Goal: Transaction & Acquisition: Purchase product/service

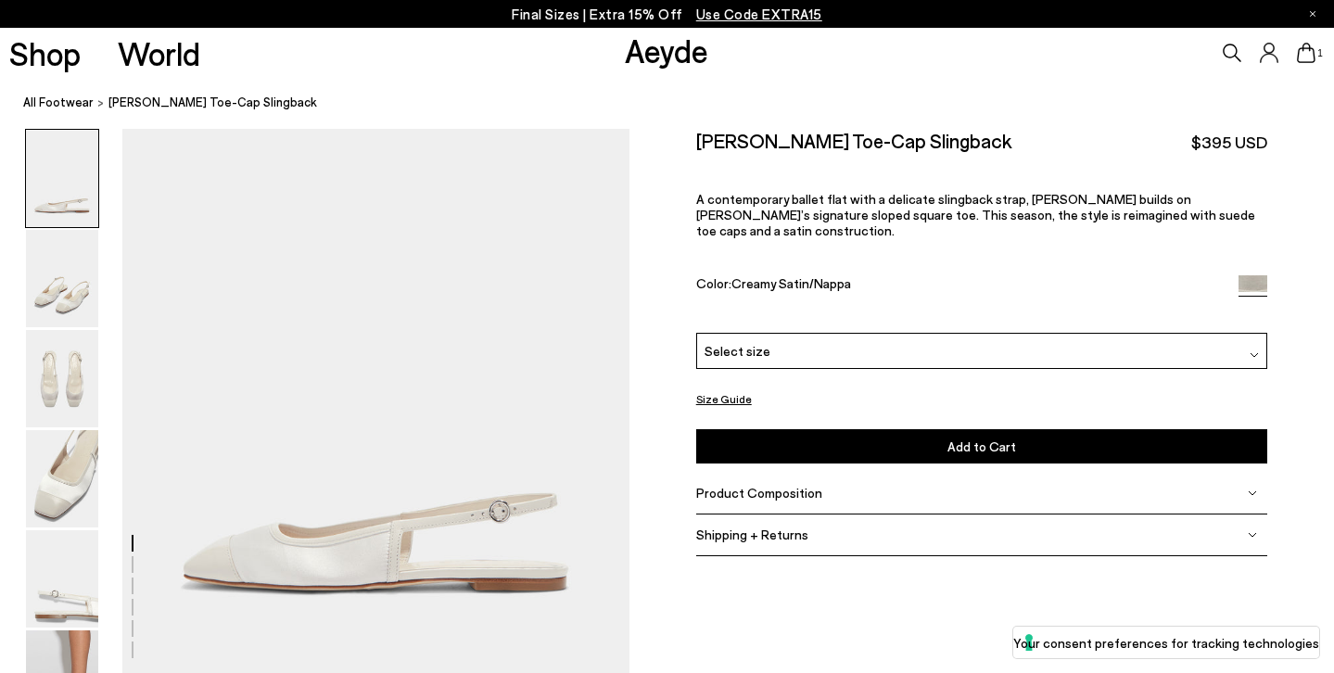
click at [849, 333] on div "Select size" at bounding box center [981, 351] width 571 height 36
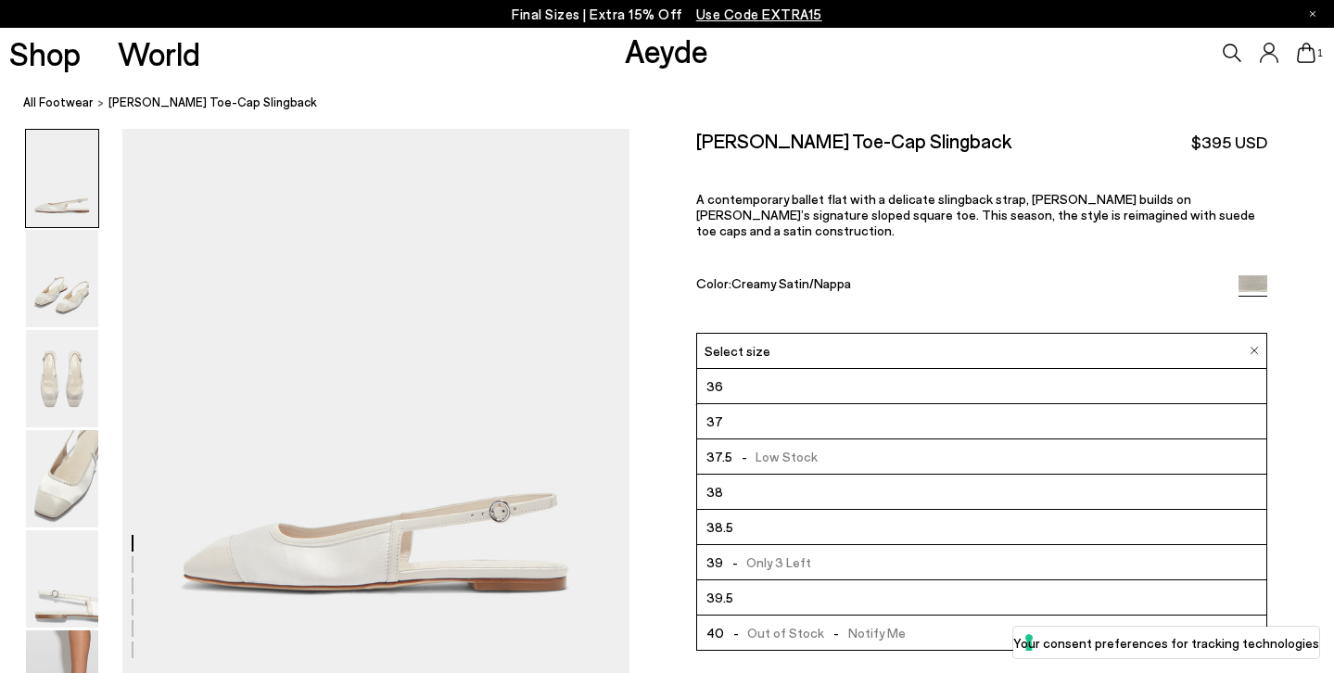
click at [743, 369] on li "36" at bounding box center [981, 386] width 569 height 35
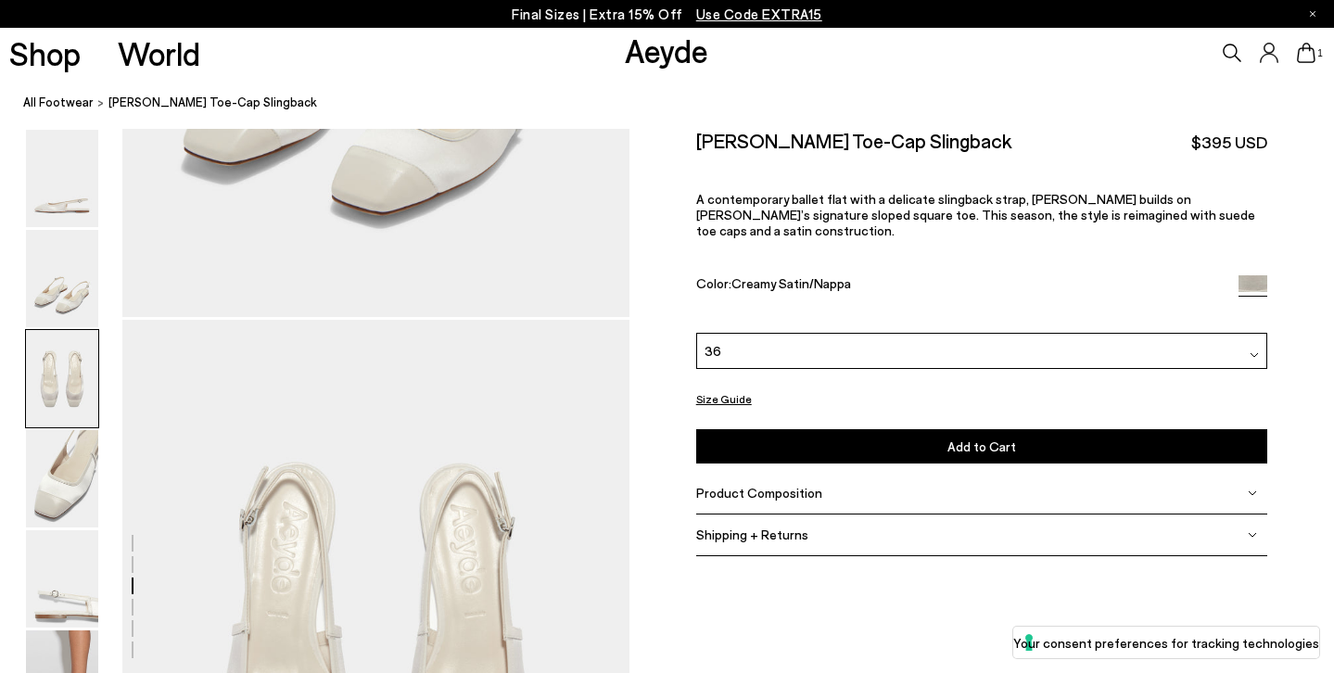
scroll to position [1370, 0]
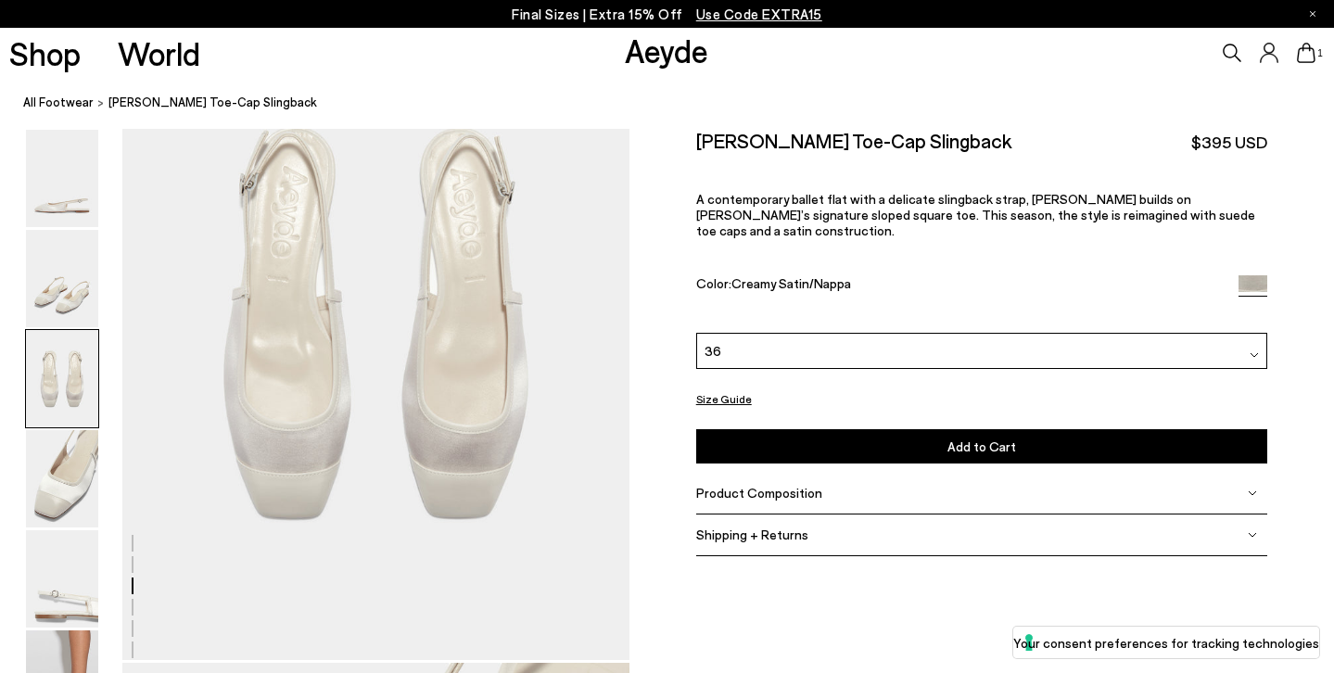
click at [661, 60] on link "Aeyde" at bounding box center [666, 50] width 83 height 39
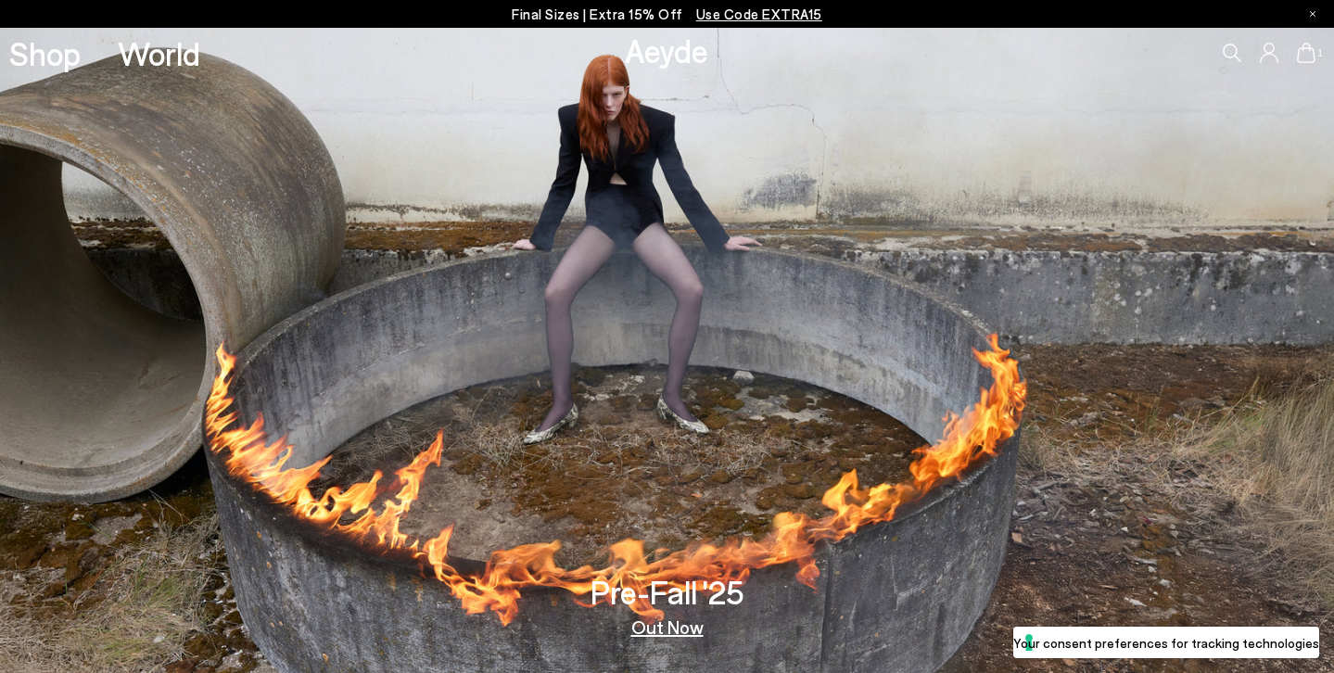
click at [745, 22] on p "Final Sizes | Extra 15% Off Use Code EXTRA15" at bounding box center [667, 14] width 311 height 23
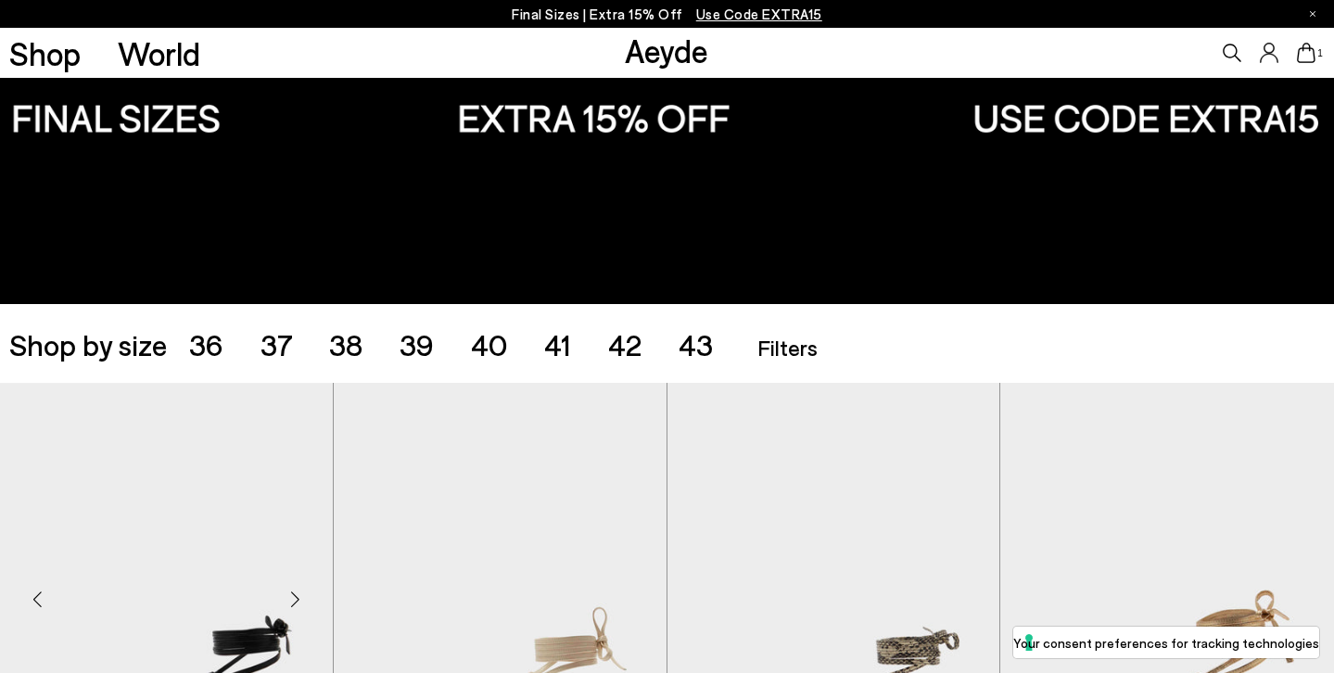
scroll to position [455, 0]
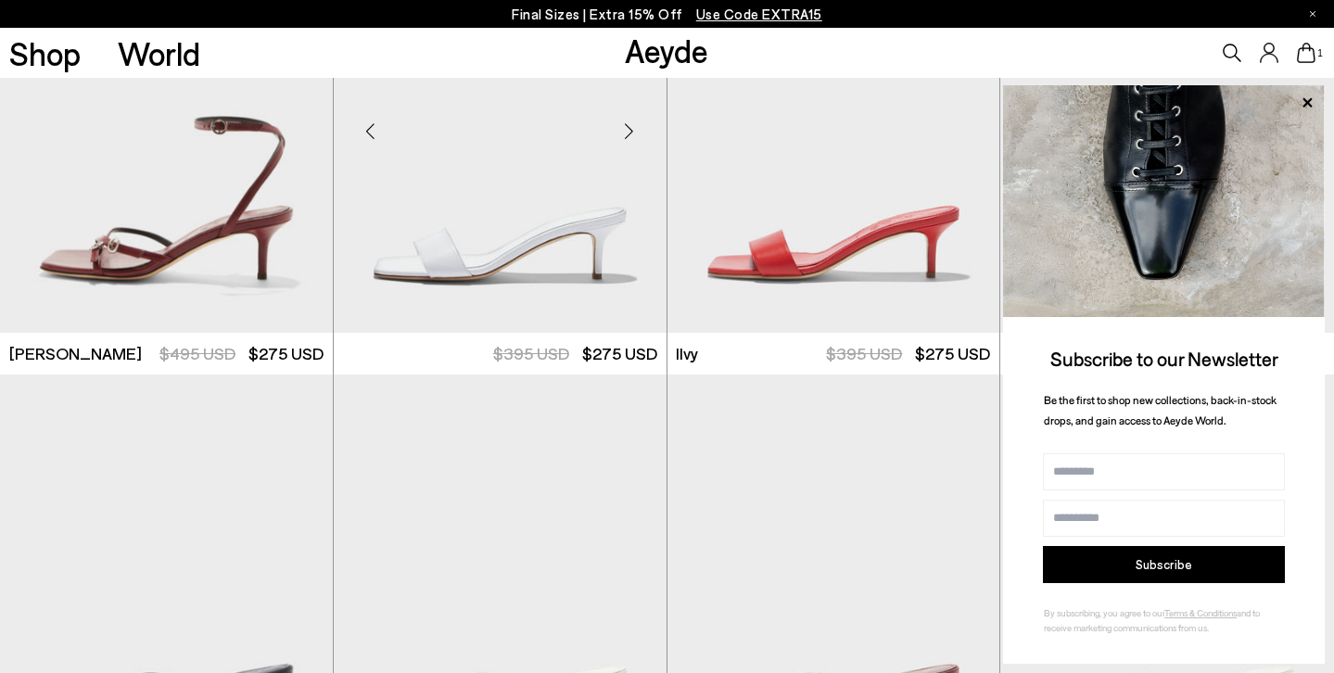
scroll to position [2431, 0]
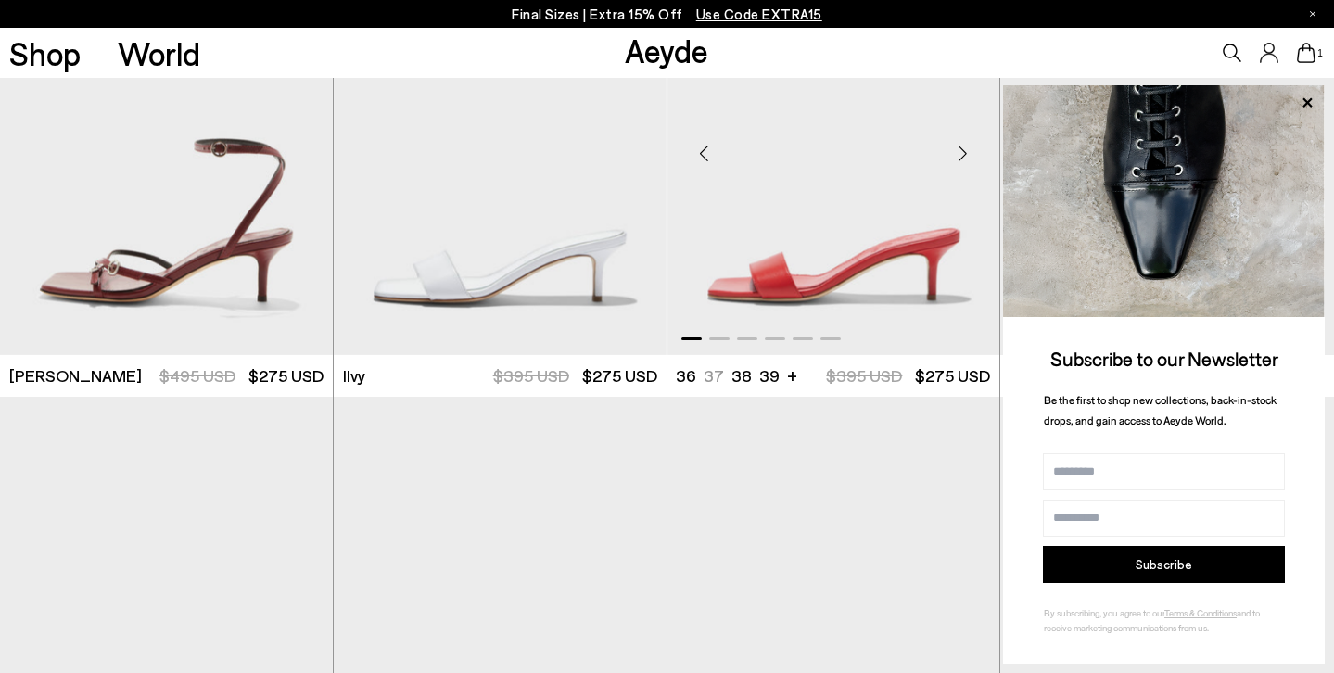
click at [963, 151] on div "Next slide" at bounding box center [963, 154] width 56 height 56
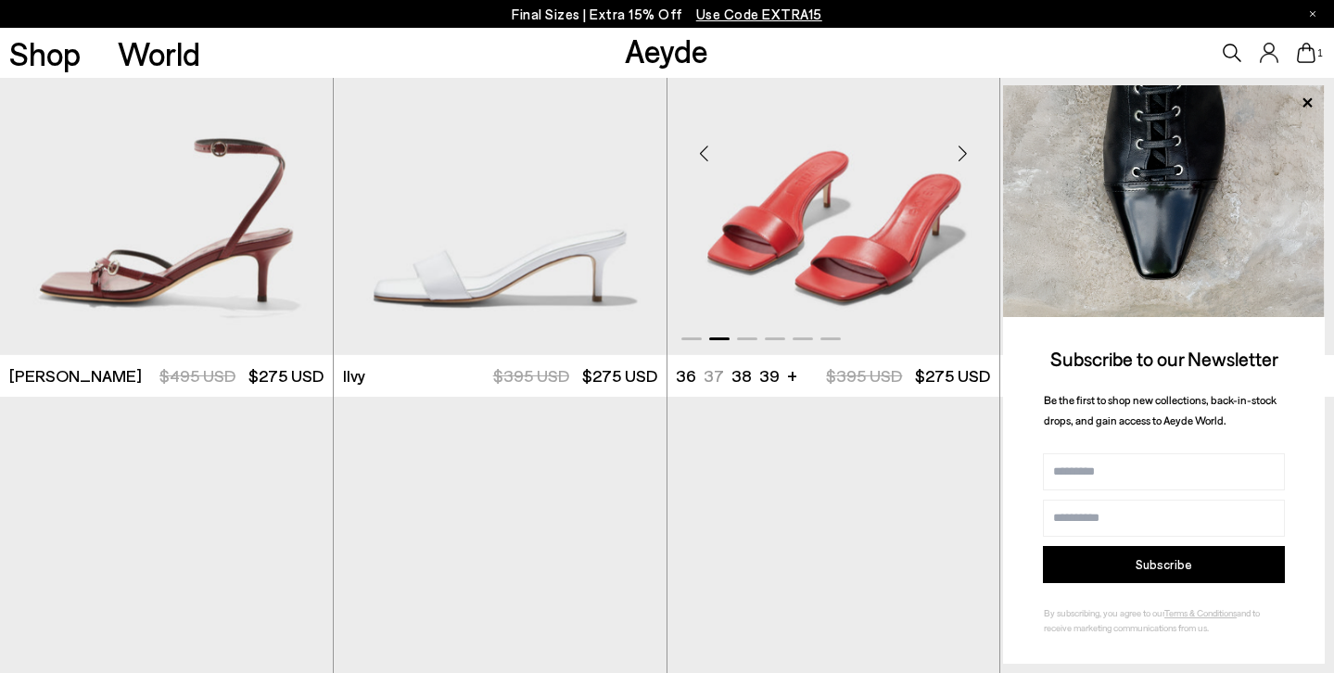
click at [963, 150] on div "Next slide" at bounding box center [963, 154] width 56 height 56
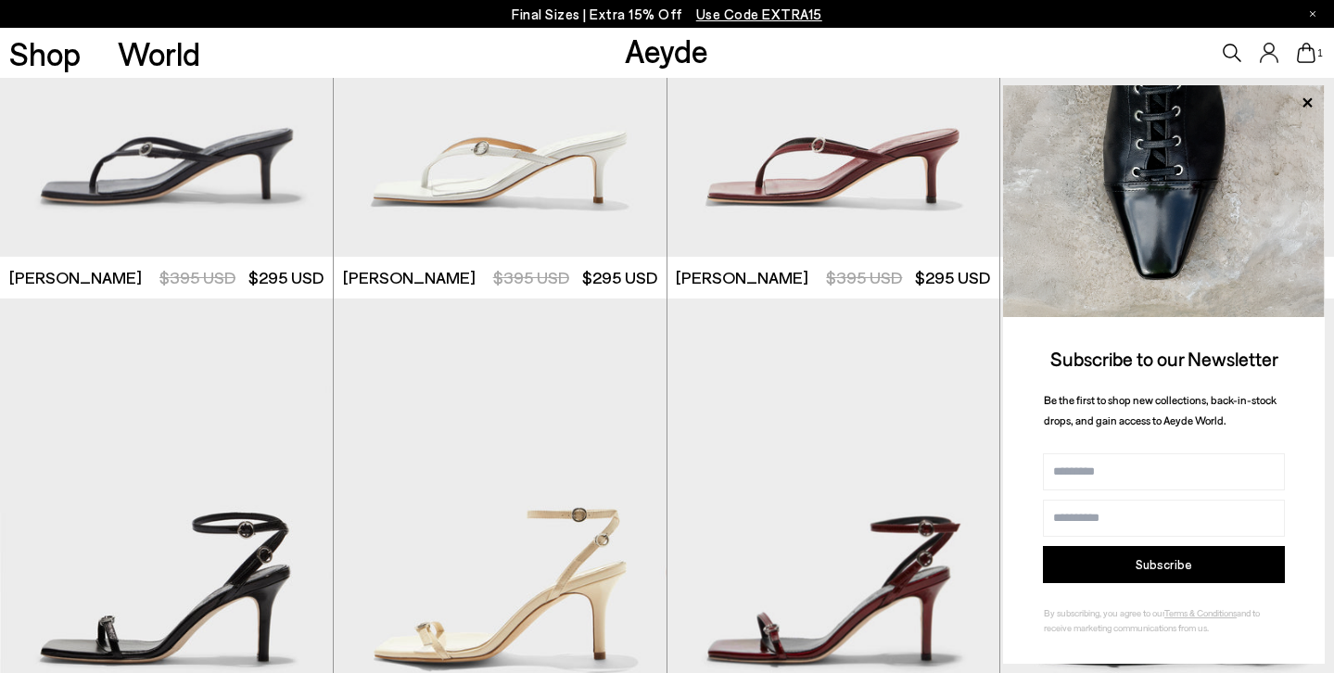
scroll to position [3084, 0]
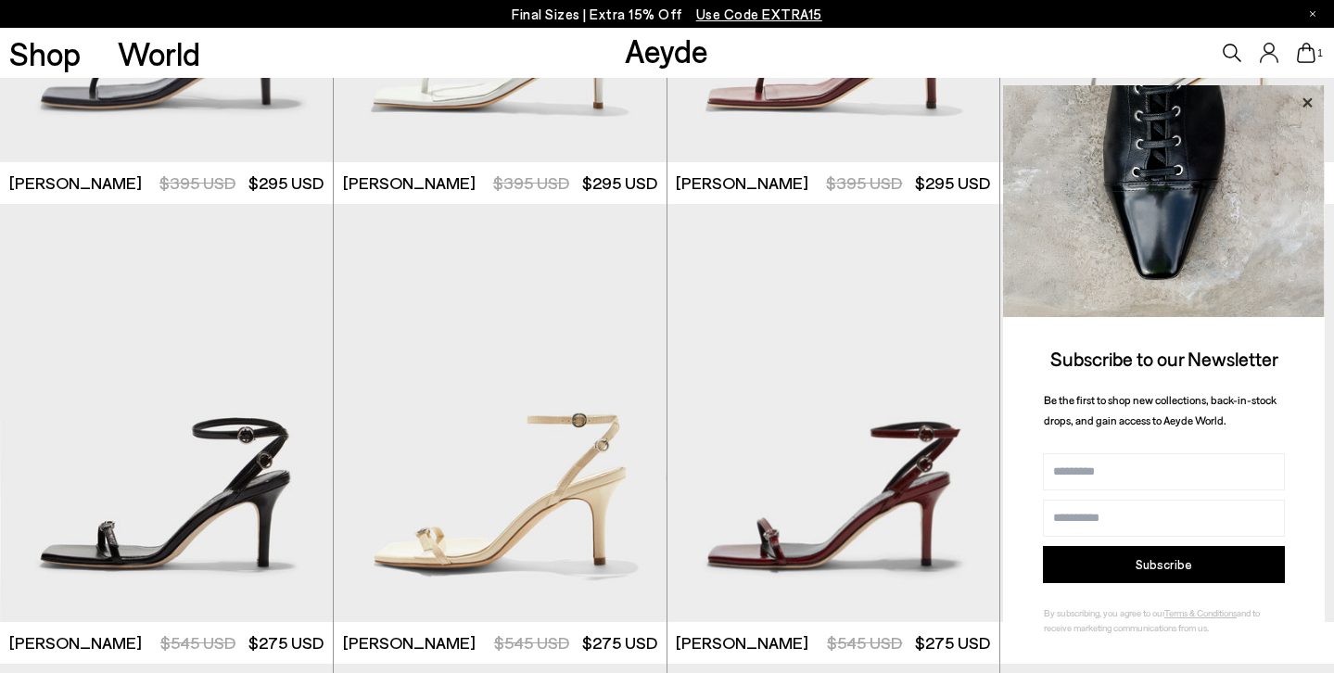
click at [1309, 99] on icon at bounding box center [1307, 103] width 24 height 24
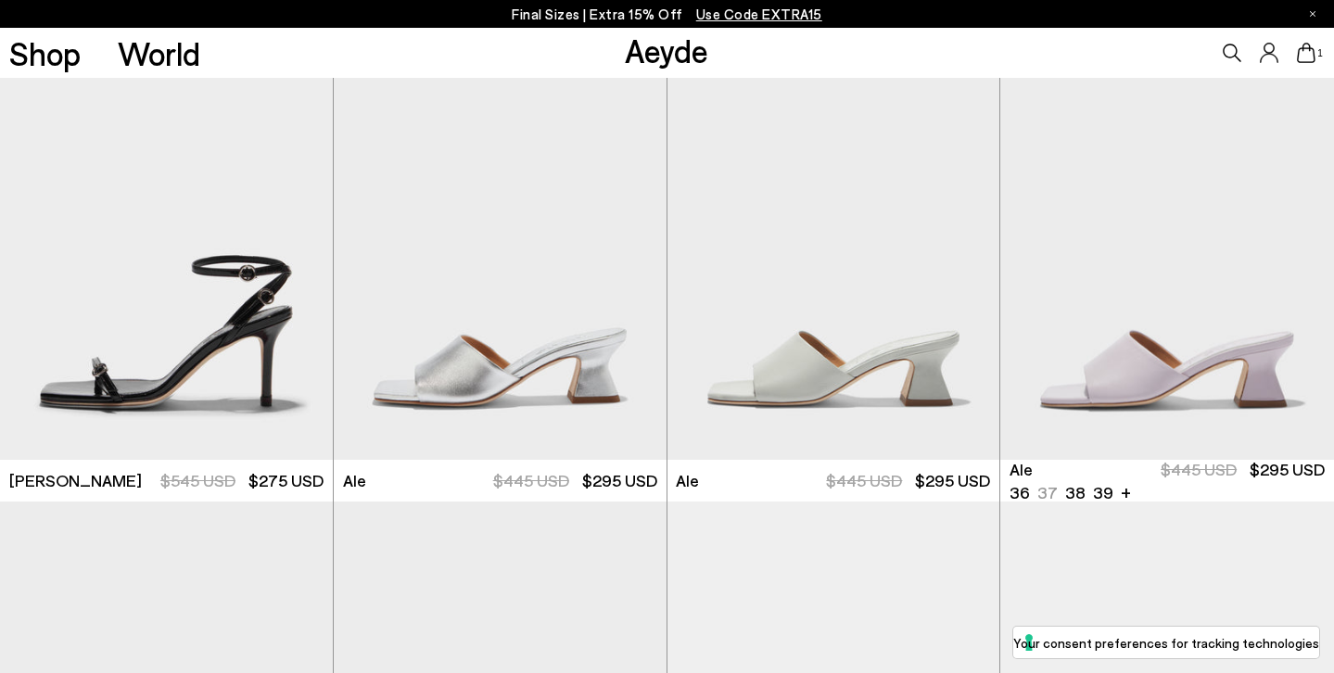
scroll to position [3703, 0]
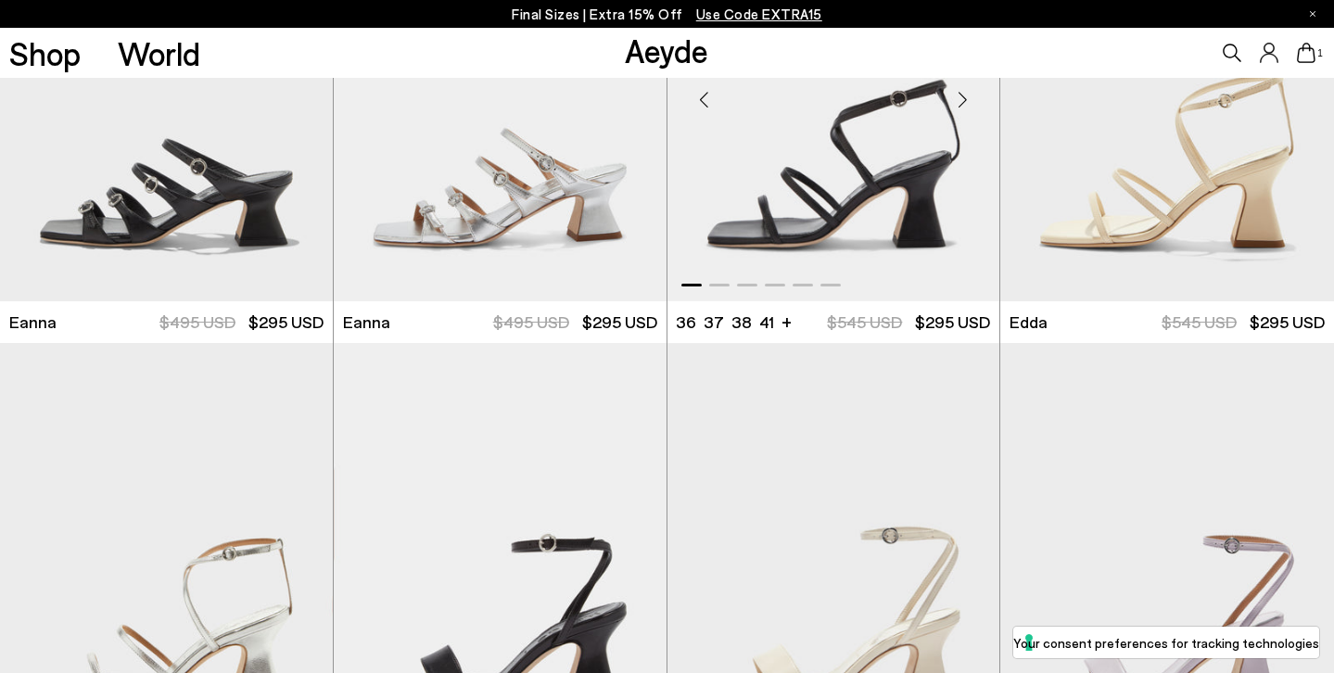
scroll to position [6709, 0]
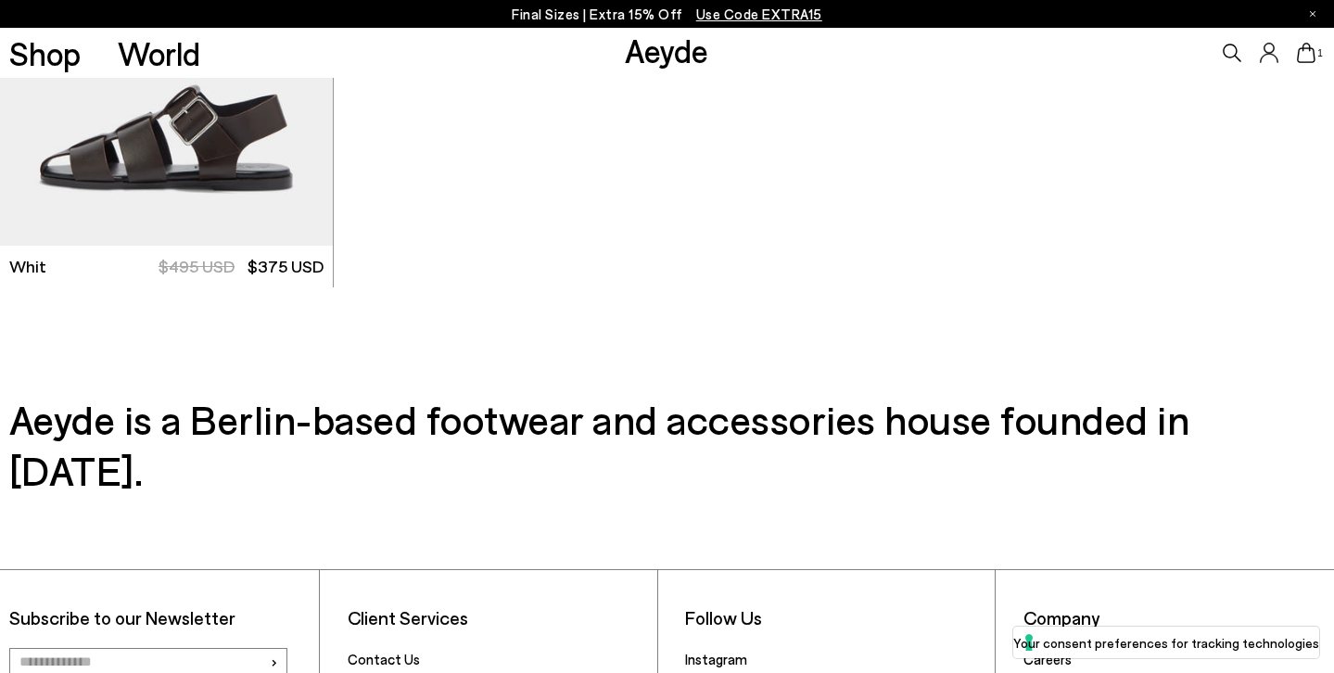
scroll to position [11559, 0]
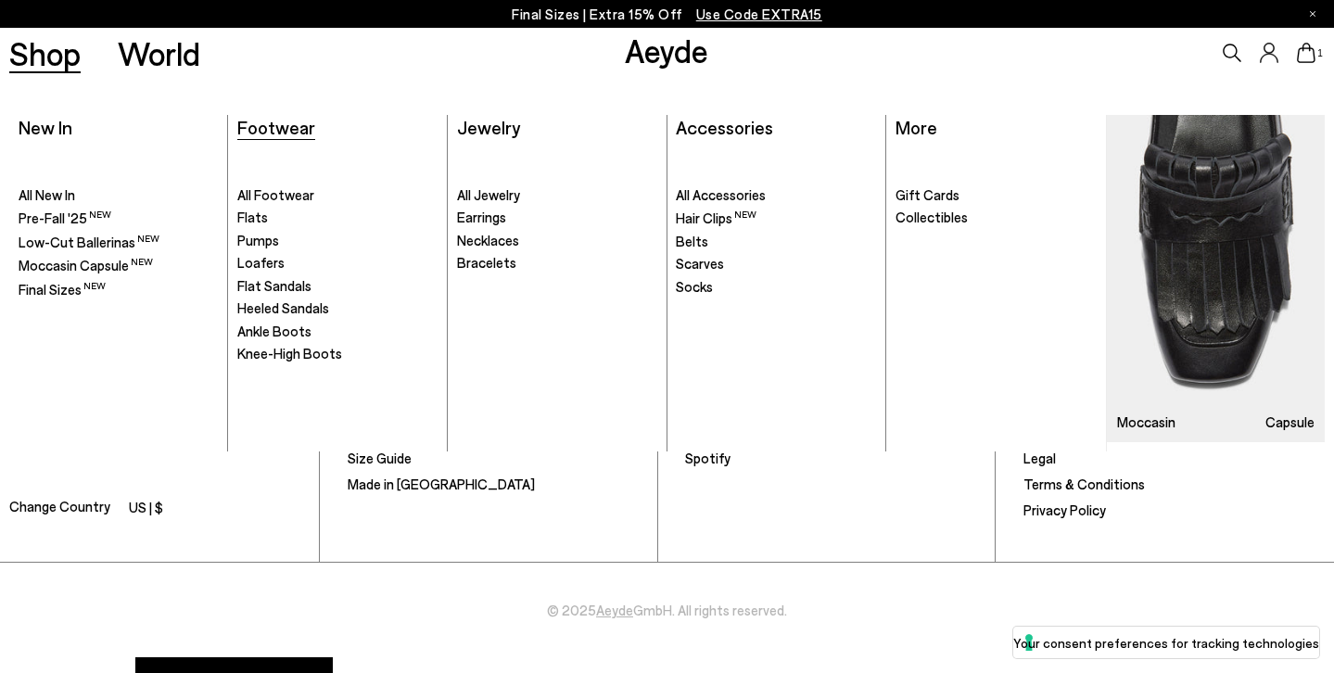
click at [303, 121] on span "Footwear" at bounding box center [276, 127] width 78 height 22
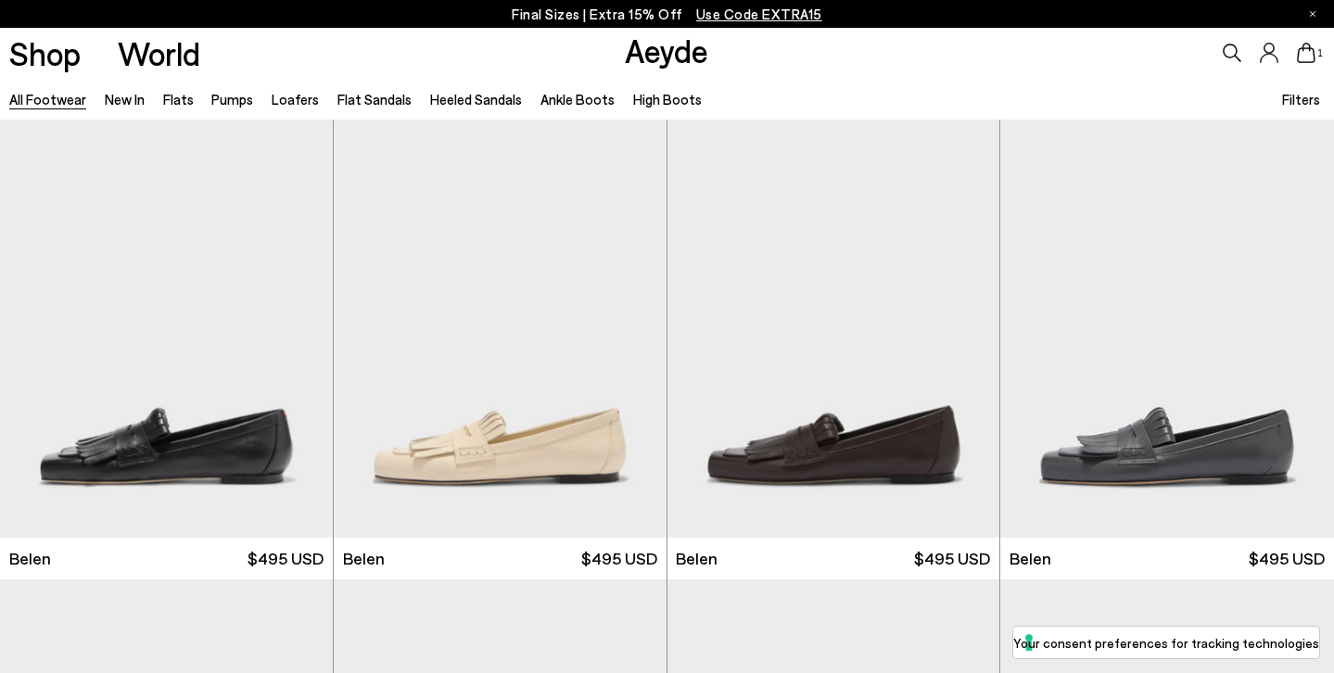
click at [1306, 92] on span "Filters" at bounding box center [1301, 99] width 38 height 17
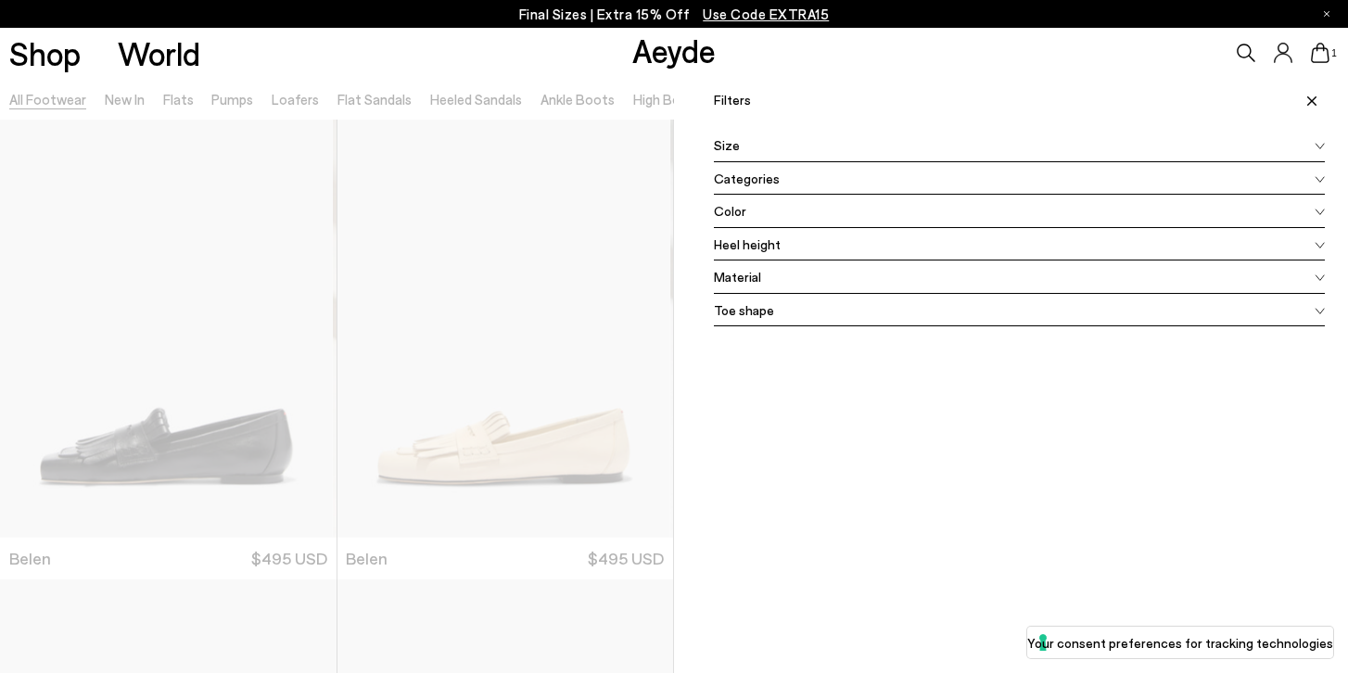
click at [786, 153] on div "Size" at bounding box center [1019, 145] width 611 height 33
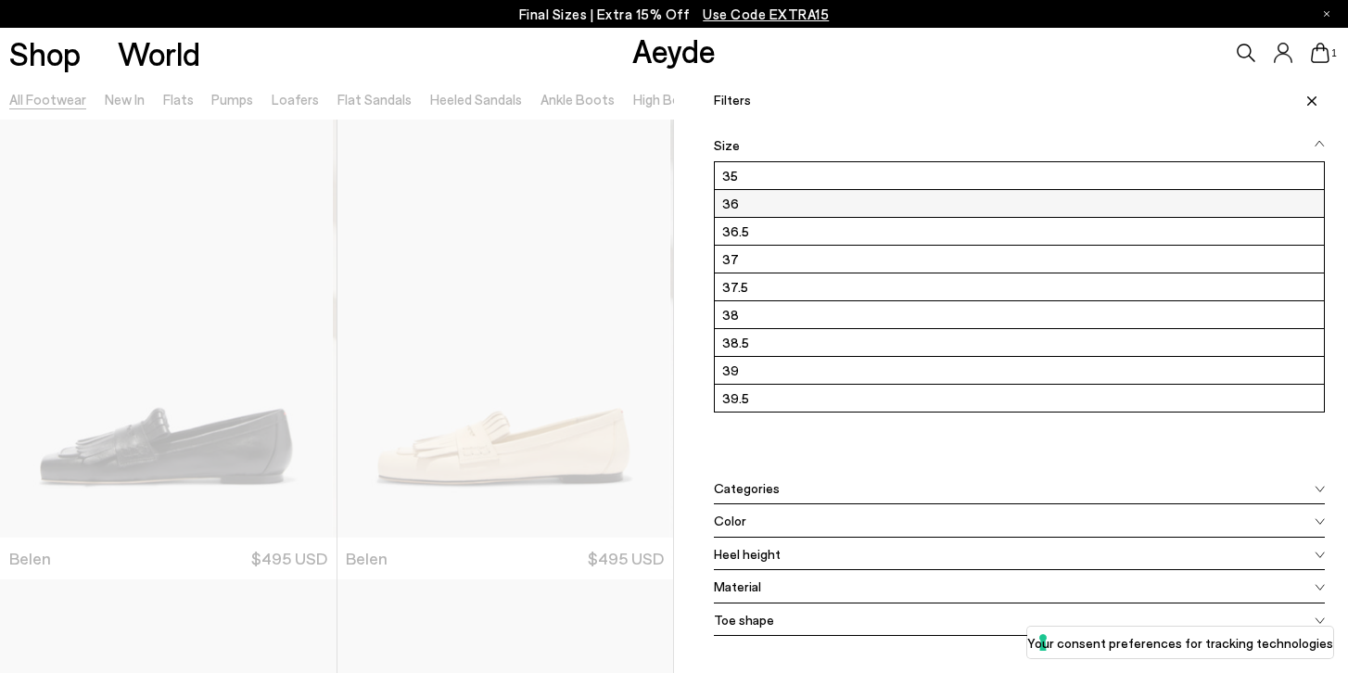
click at [745, 197] on label "36" at bounding box center [1019, 203] width 609 height 27
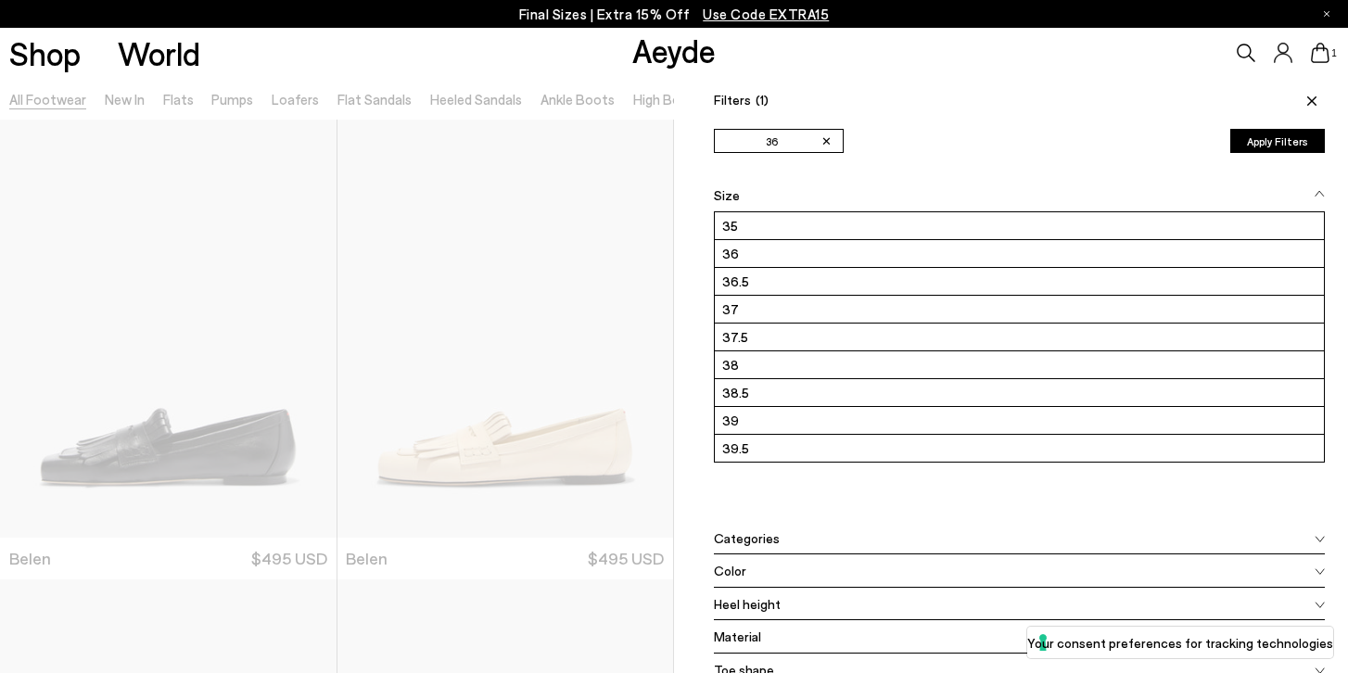
click at [1241, 145] on button "Apply Filters" at bounding box center [1277, 141] width 95 height 24
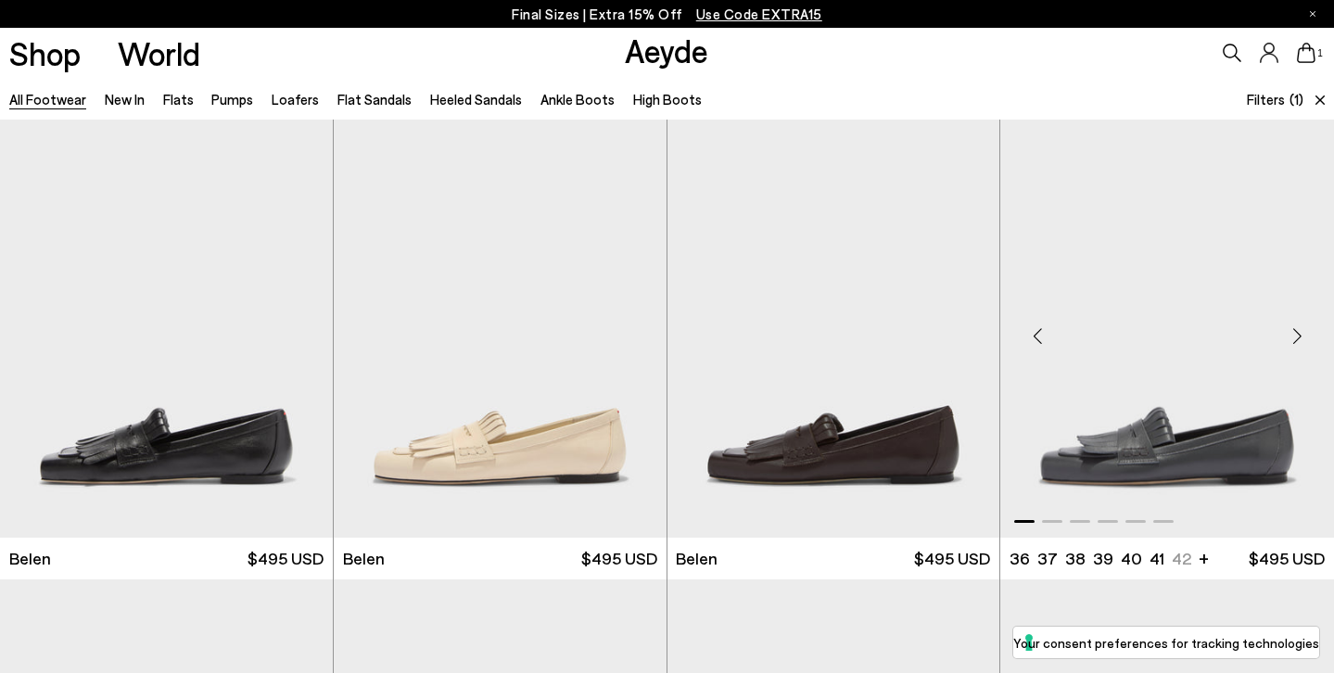
scroll to position [649, 0]
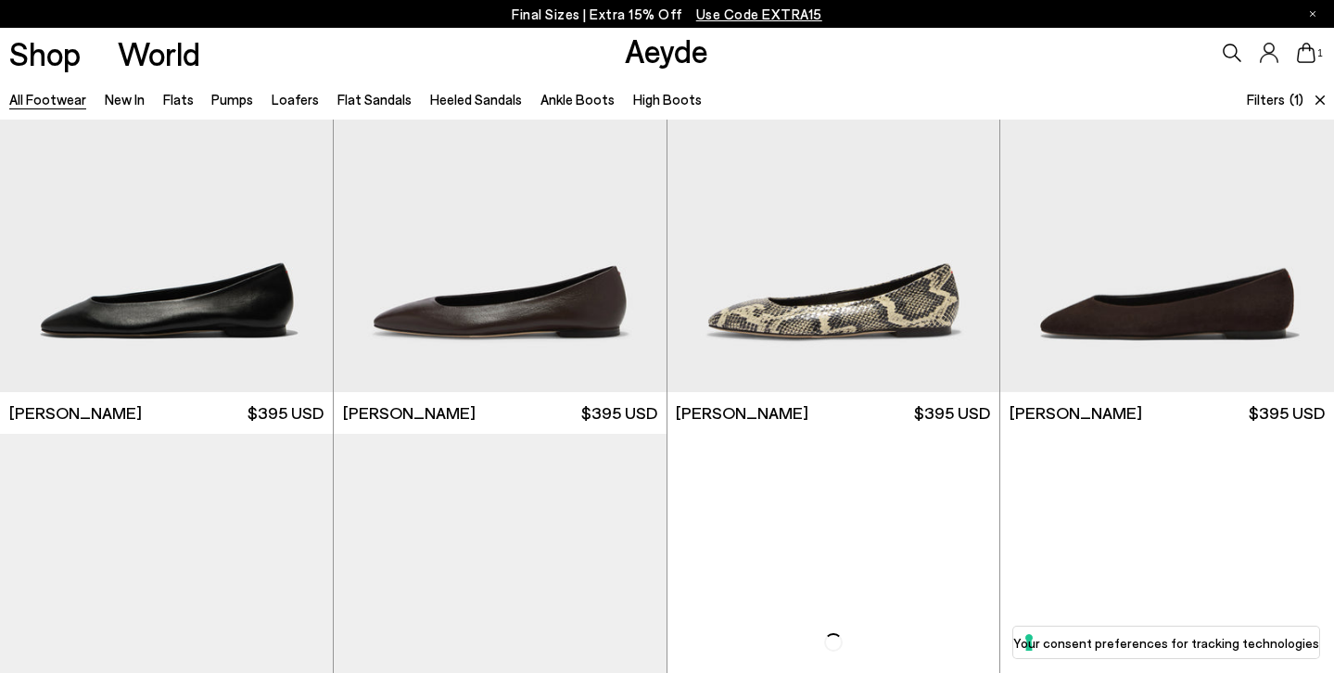
scroll to position [3720, 0]
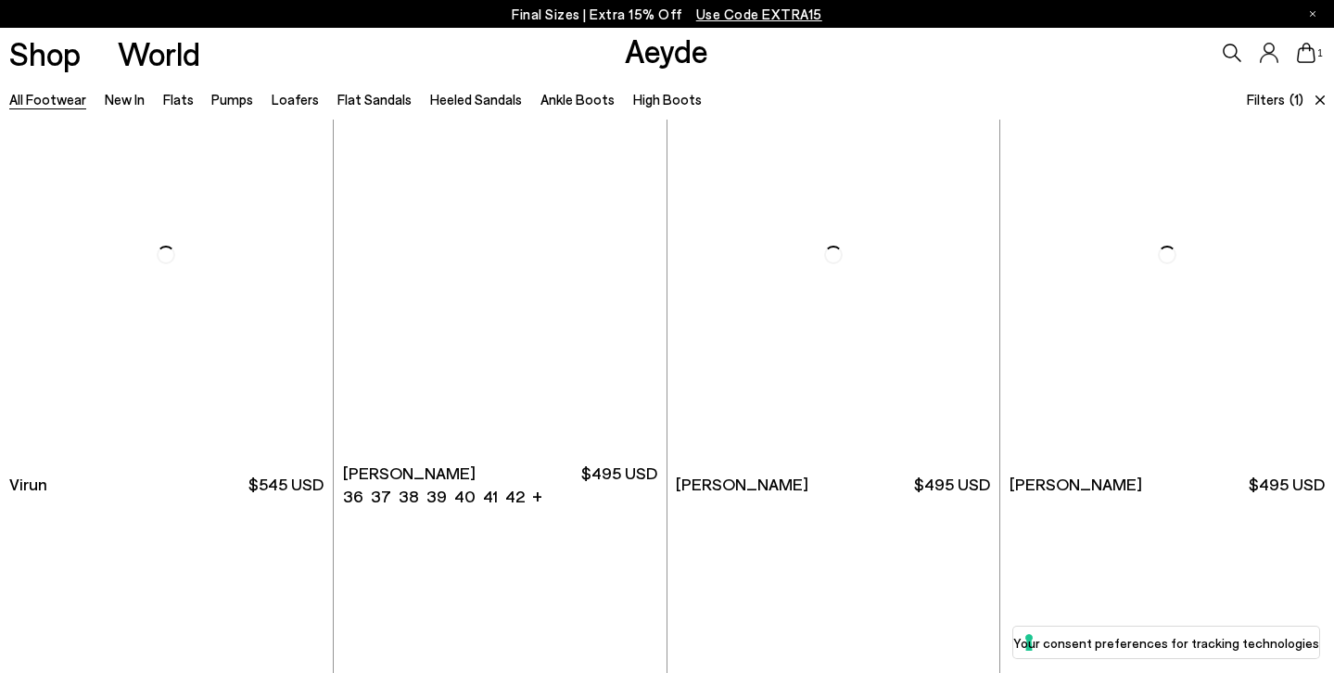
scroll to position [6052, 0]
